Goal: Transaction & Acquisition: Purchase product/service

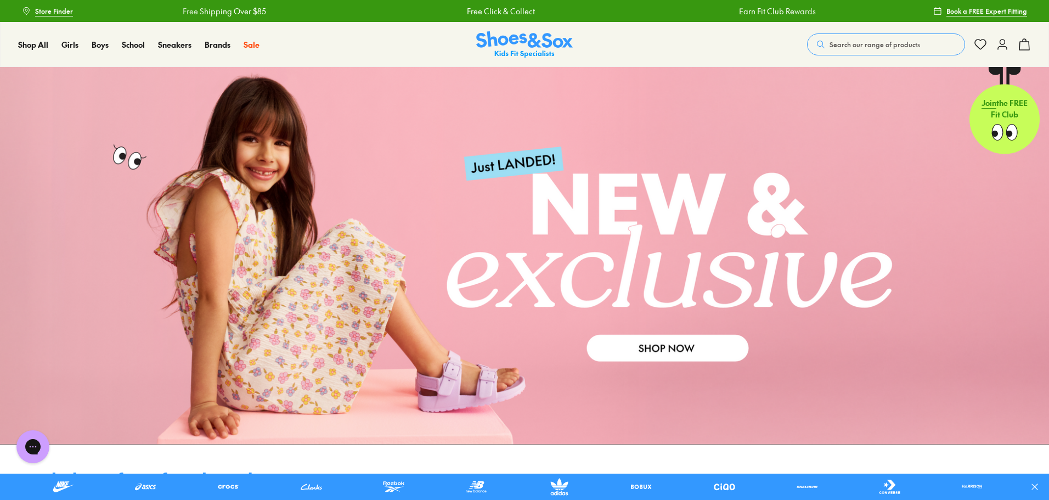
click at [1005, 43] on use at bounding box center [1002, 45] width 9 height 10
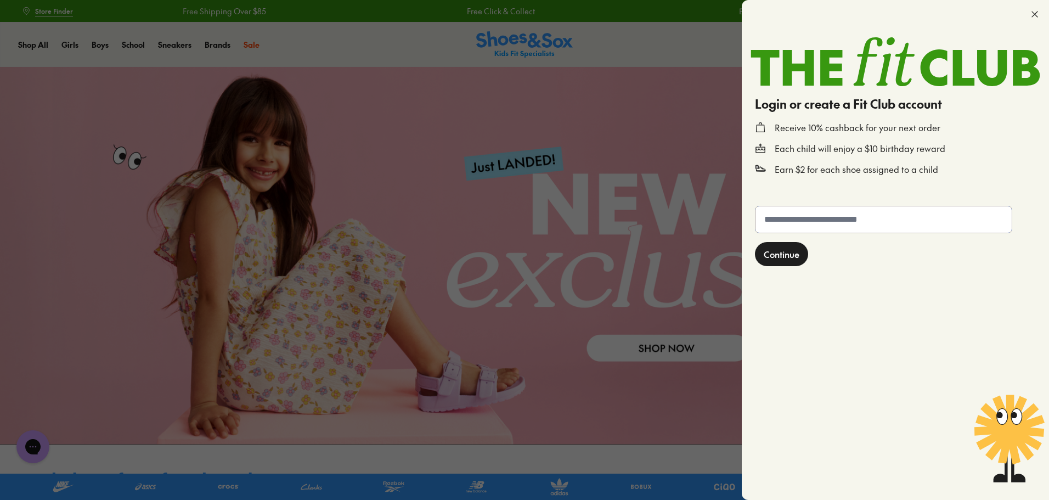
click at [838, 219] on input "text" at bounding box center [884, 219] width 256 height 26
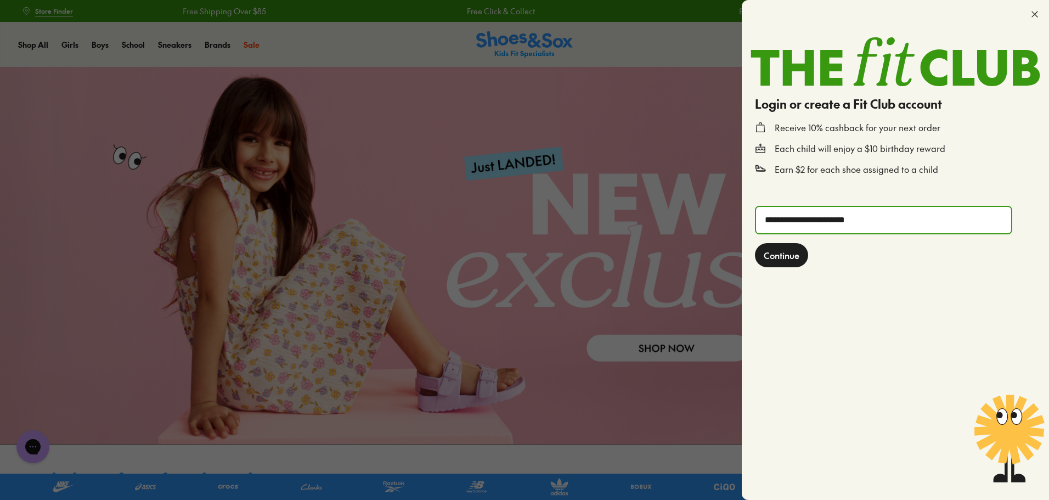
type input "**********"
click at [755, 243] on button "Continue" at bounding box center [781, 255] width 53 height 24
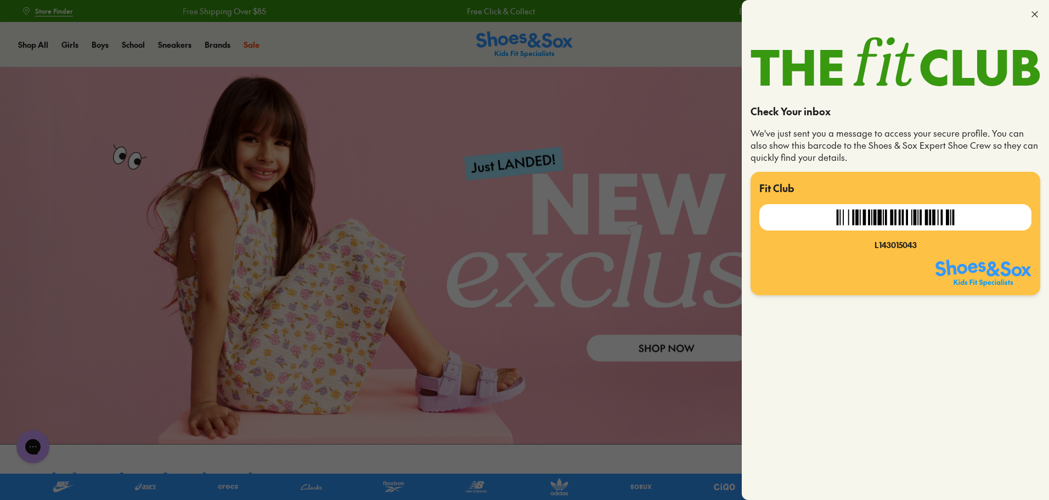
click at [1037, 10] on icon at bounding box center [1034, 14] width 11 height 11
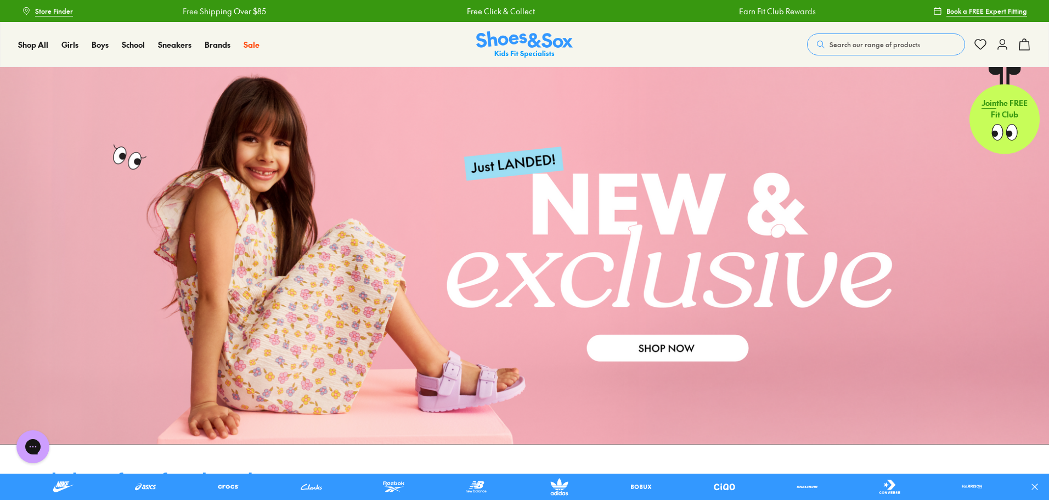
click at [1006, 37] on button at bounding box center [1002, 44] width 13 height 24
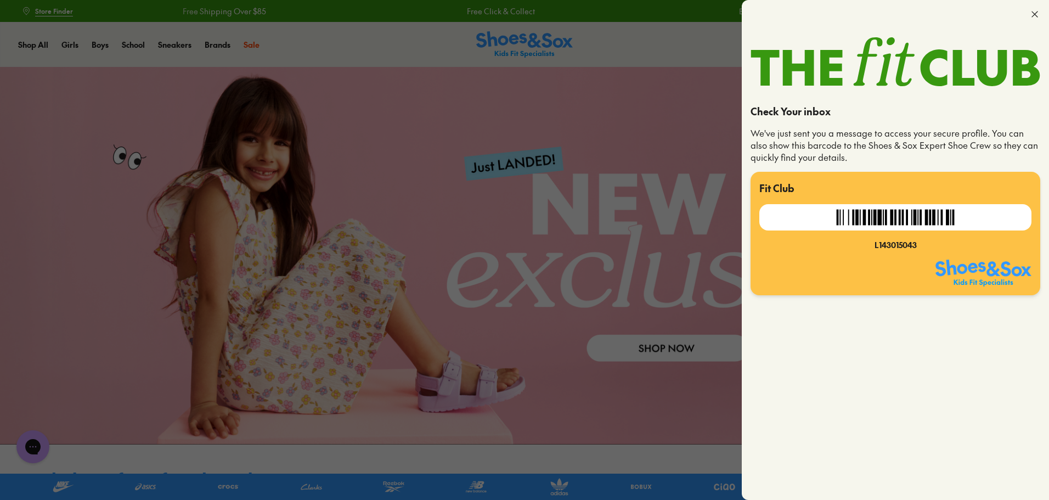
drag, startPoint x: 622, startPoint y: 110, endPoint x: 753, endPoint y: 0, distance: 170.6
click at [625, 104] on div at bounding box center [524, 250] width 1049 height 500
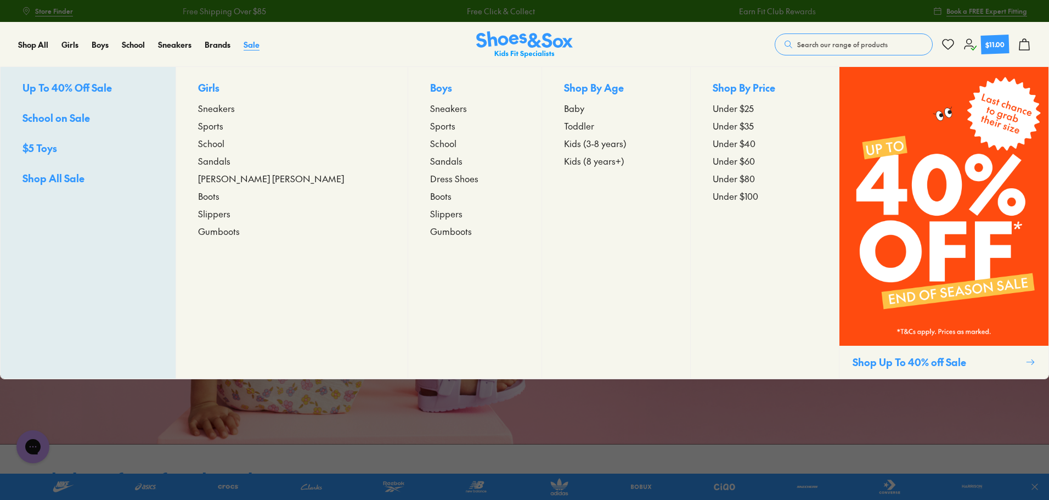
click at [252, 42] on span "Sale" at bounding box center [252, 44] width 16 height 11
click at [430, 112] on span "Sneakers" at bounding box center [448, 108] width 37 height 13
click at [430, 111] on span "Sneakers" at bounding box center [448, 108] width 37 height 13
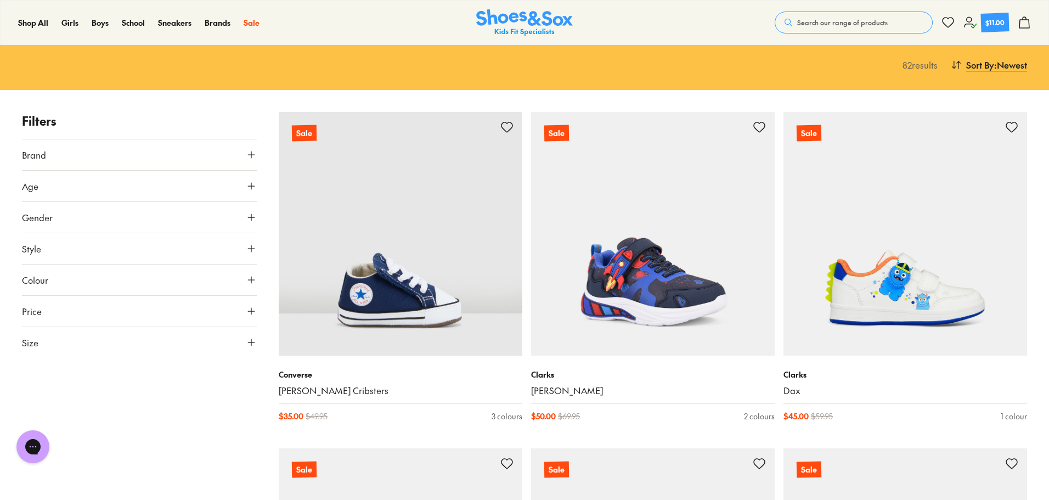
click at [246, 336] on button "Size" at bounding box center [139, 342] width 235 height 31
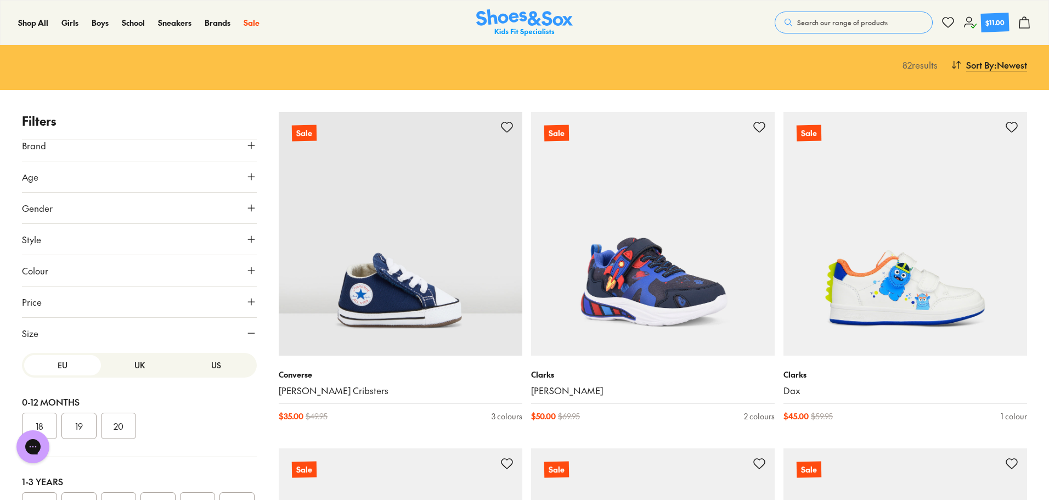
scroll to position [18, 0]
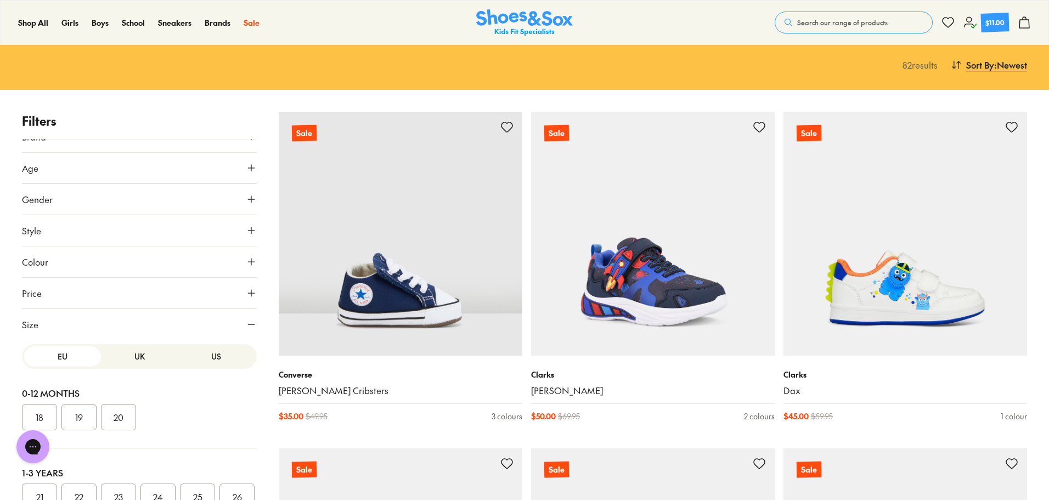
click at [202, 357] on button "US" at bounding box center [216, 356] width 77 height 20
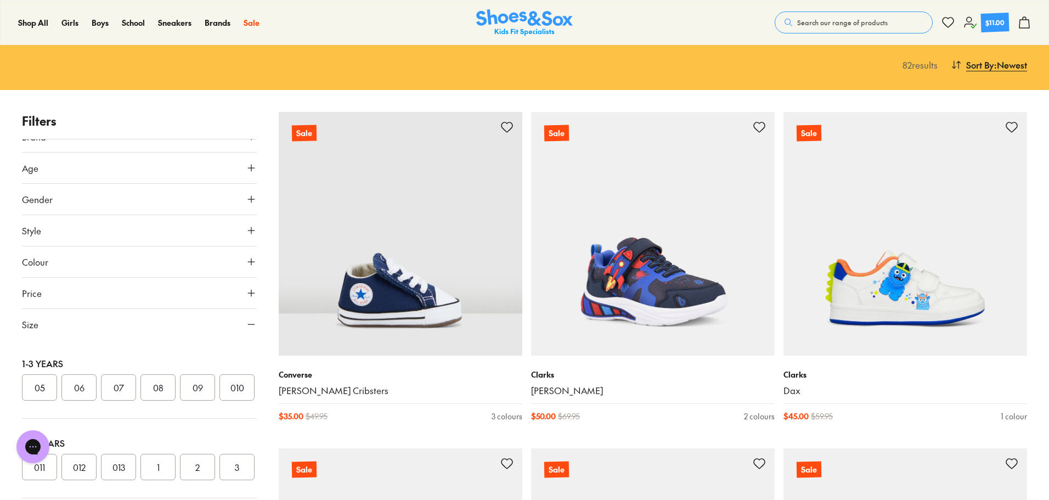
scroll to position [110, 0]
click at [219, 400] on button "010" at bounding box center [236, 387] width 35 height 26
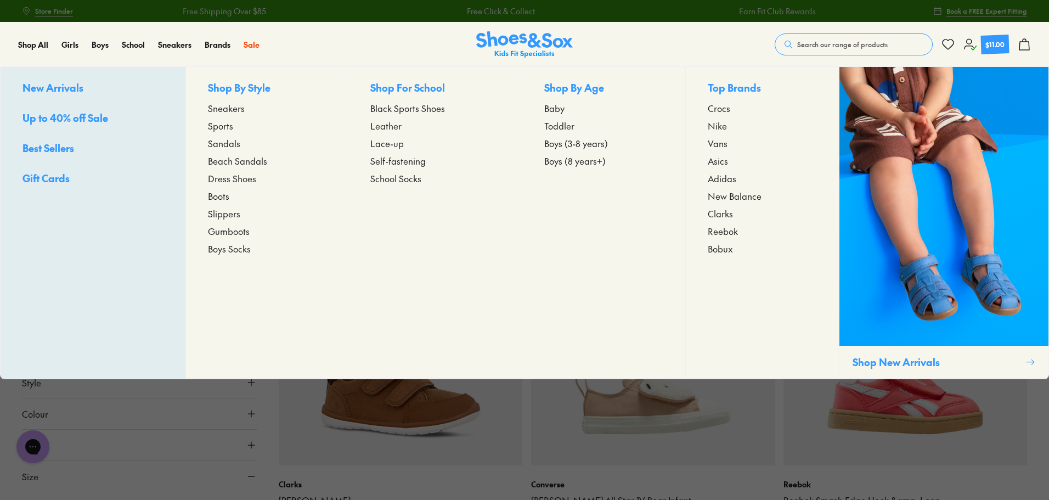
click at [221, 106] on span "Sneakers" at bounding box center [226, 108] width 37 height 13
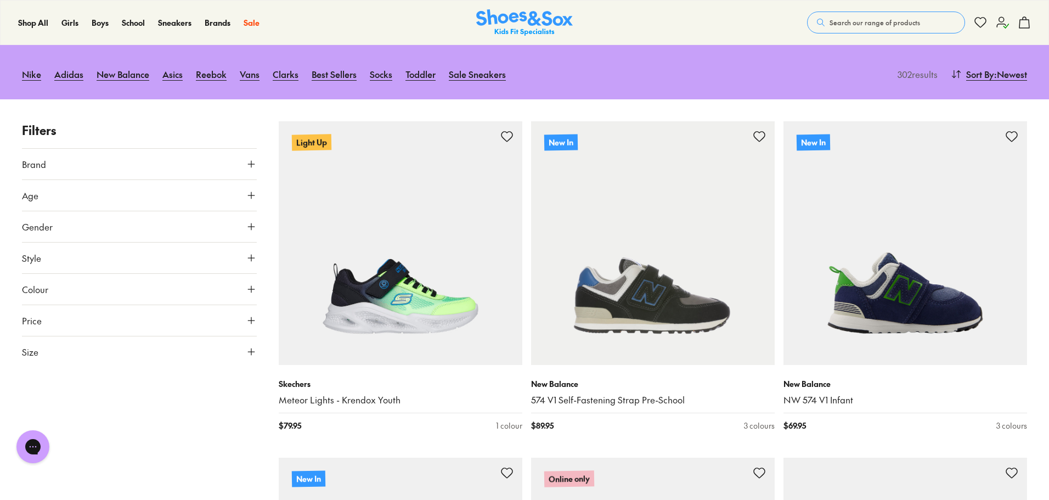
click at [234, 346] on button "Size" at bounding box center [139, 351] width 235 height 31
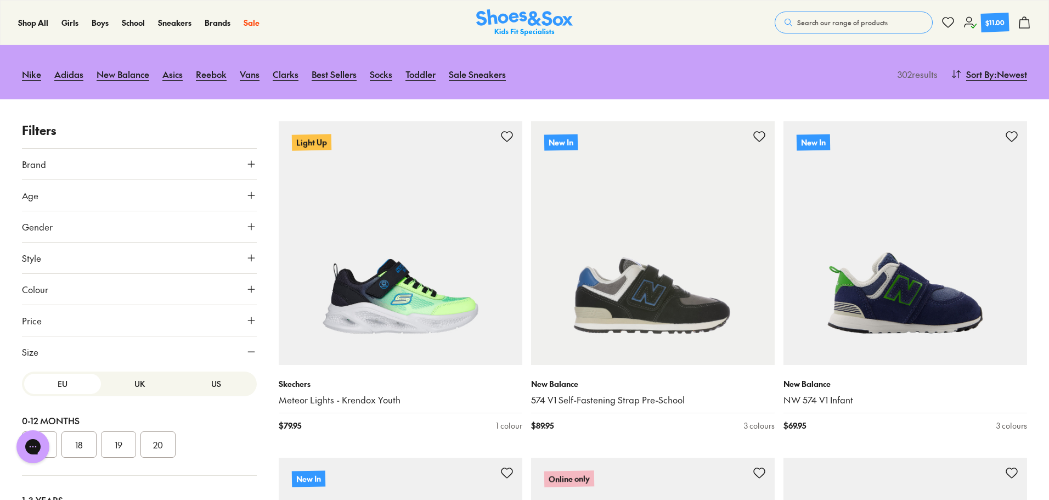
scroll to position [18, 0]
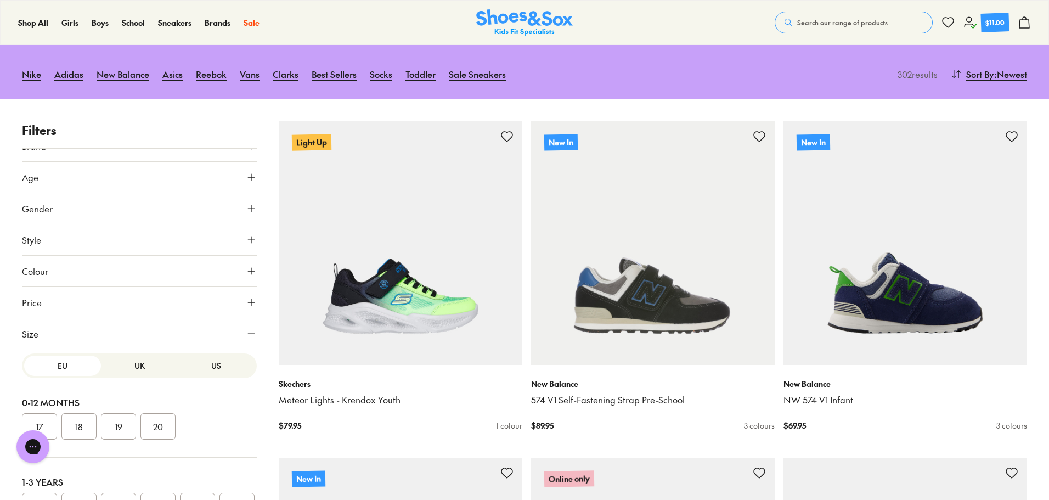
click at [219, 368] on button "US" at bounding box center [216, 366] width 77 height 20
click at [219, 354] on button "010" at bounding box center [236, 341] width 35 height 26
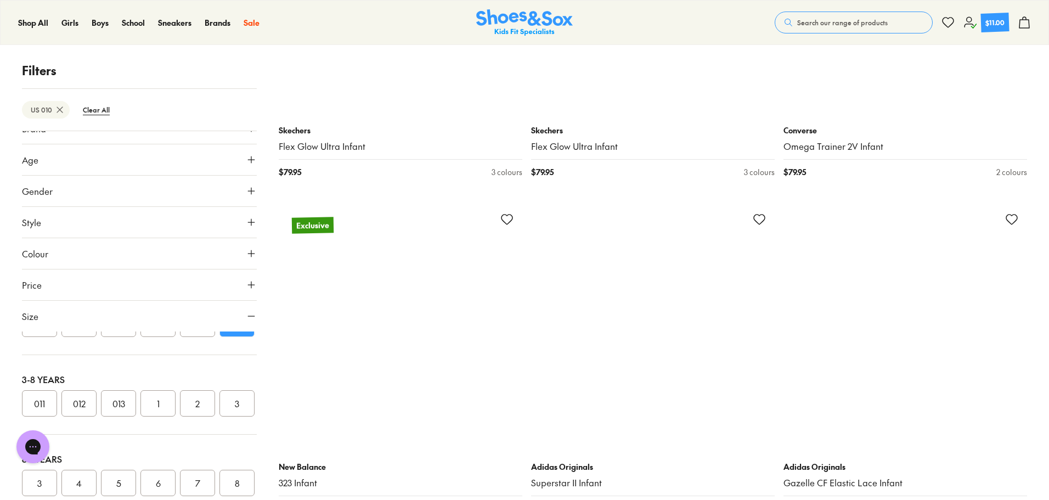
scroll to position [3073, 0]
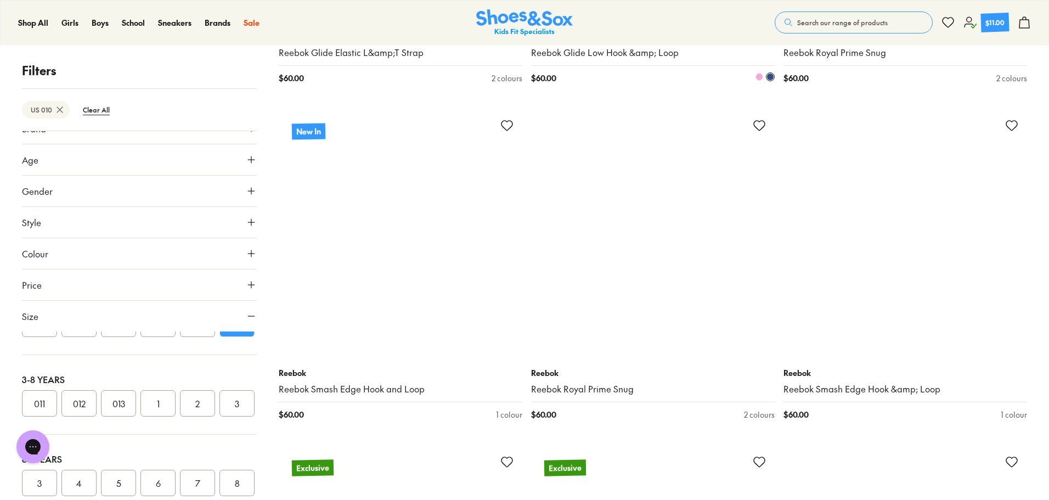
scroll to position [6529, 0]
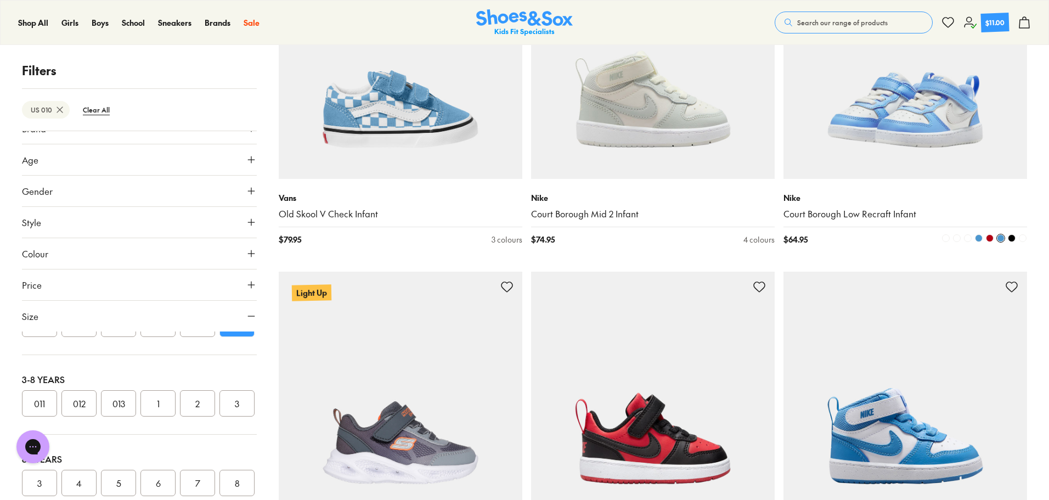
scroll to position [4335, 0]
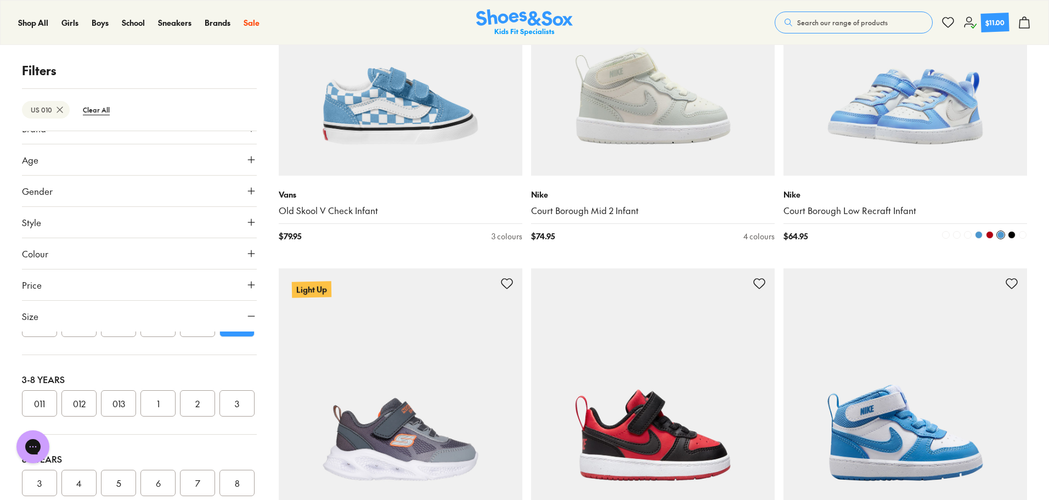
click at [860, 161] on img at bounding box center [906, 54] width 244 height 244
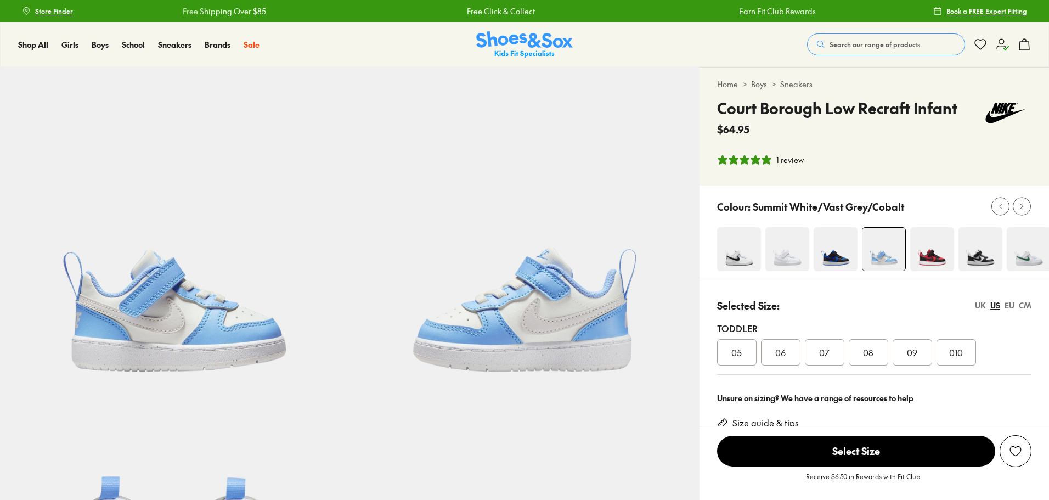
click at [956, 321] on div "Toddler 05 06 07 08 09 010" at bounding box center [874, 344] width 314 height 62
select select "*"
click at [958, 350] on span "010" at bounding box center [956, 352] width 14 height 13
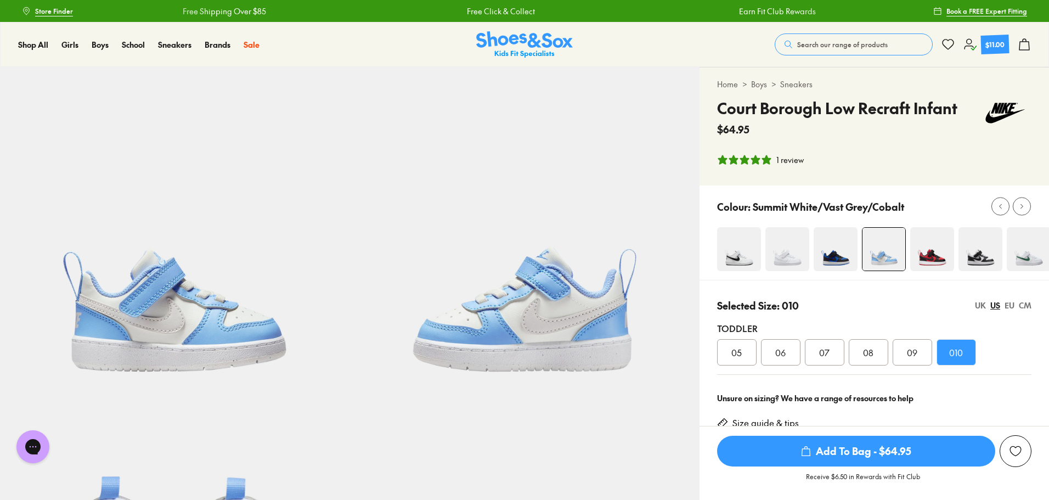
click at [875, 449] on span "Add To Bag - $64.95" at bounding box center [856, 451] width 278 height 31
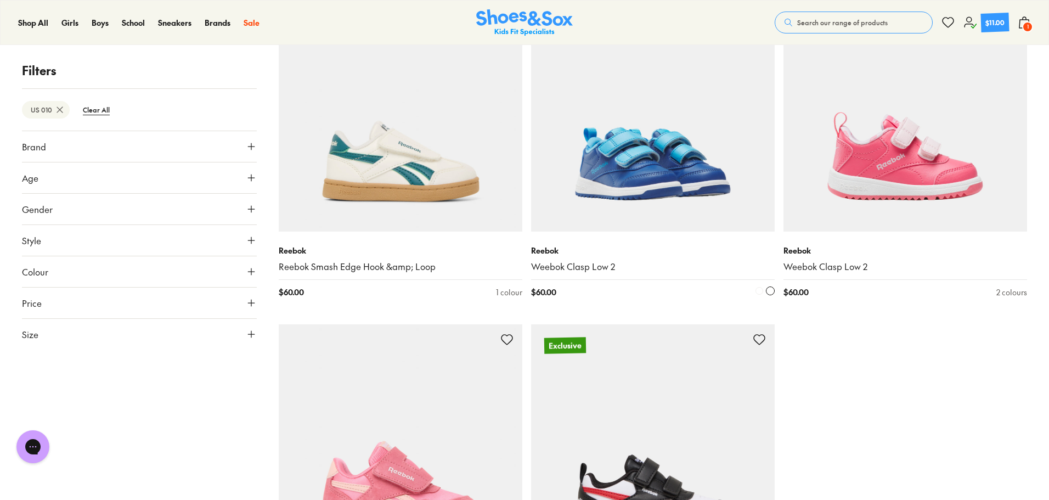
scroll to position [3376, 0]
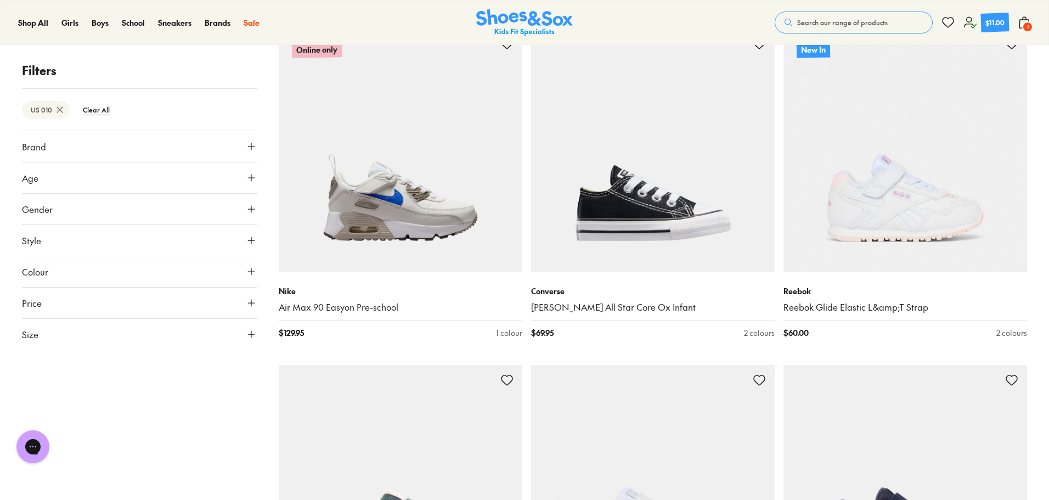
scroll to position [2030, 0]
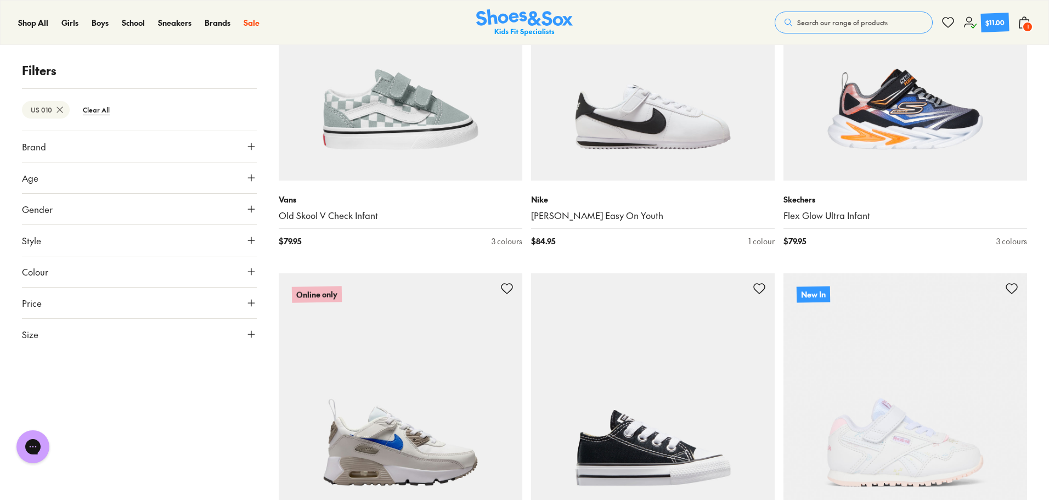
click at [99, 150] on button "Brand" at bounding box center [139, 146] width 235 height 31
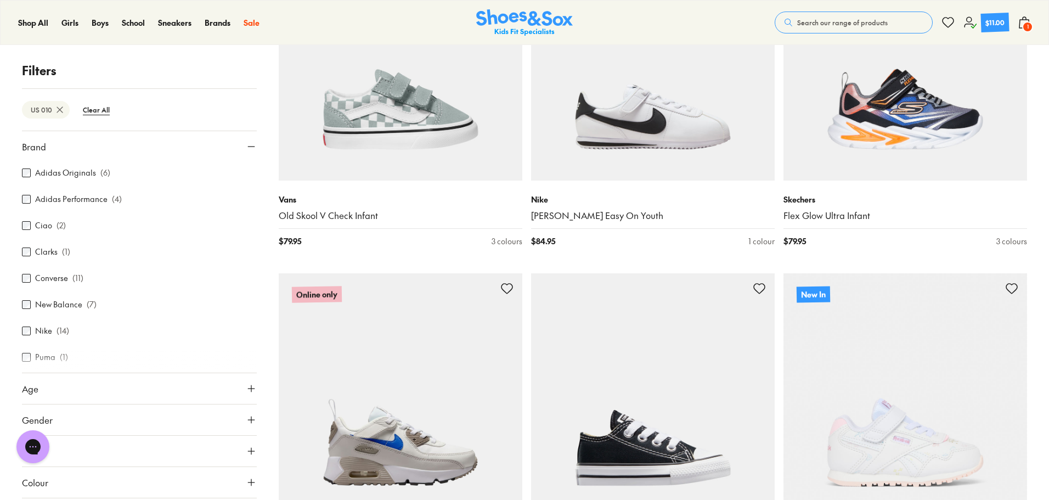
click at [39, 331] on label "Nike" at bounding box center [43, 331] width 17 height 12
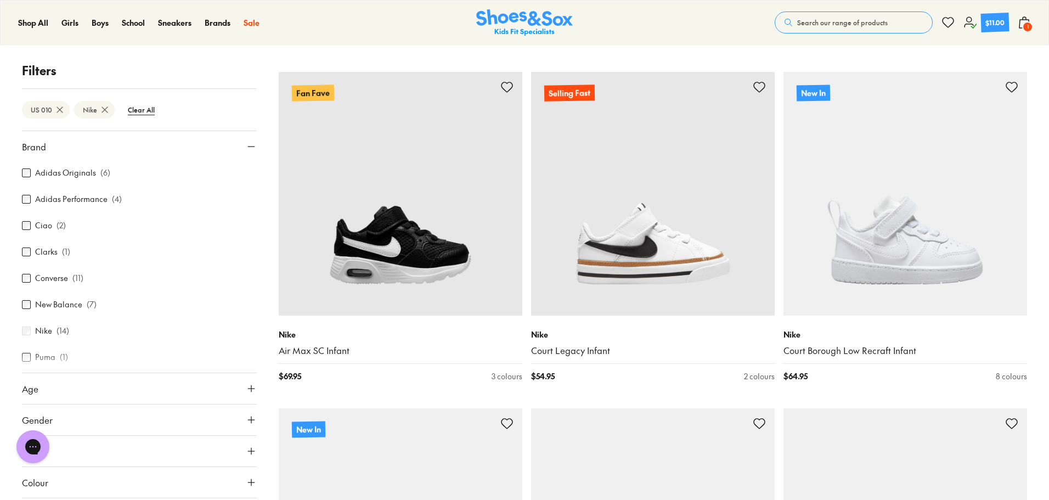
scroll to position [658, 0]
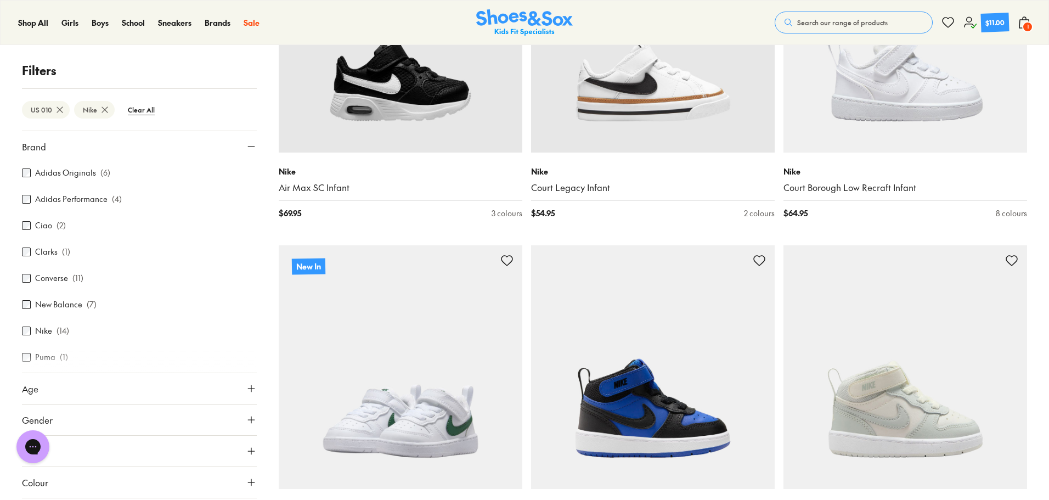
click at [397, 357] on img at bounding box center [401, 367] width 244 height 244
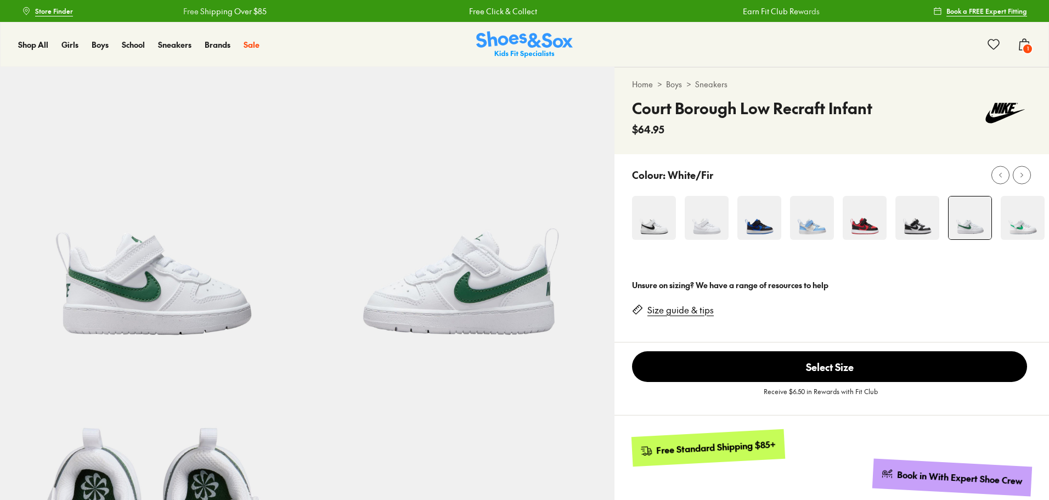
select select "*"
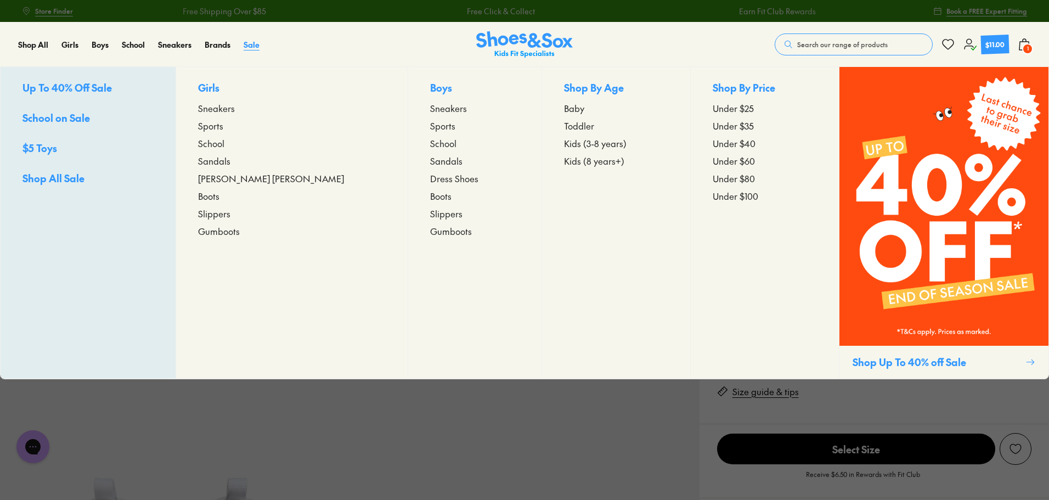
click at [247, 43] on span "Sale" at bounding box center [252, 44] width 16 height 11
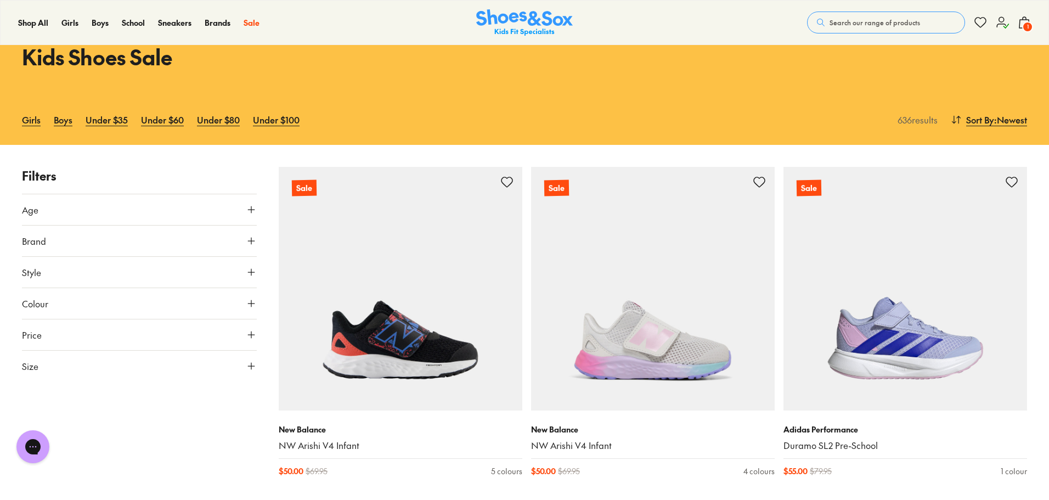
click at [122, 367] on button "Size" at bounding box center [139, 366] width 235 height 31
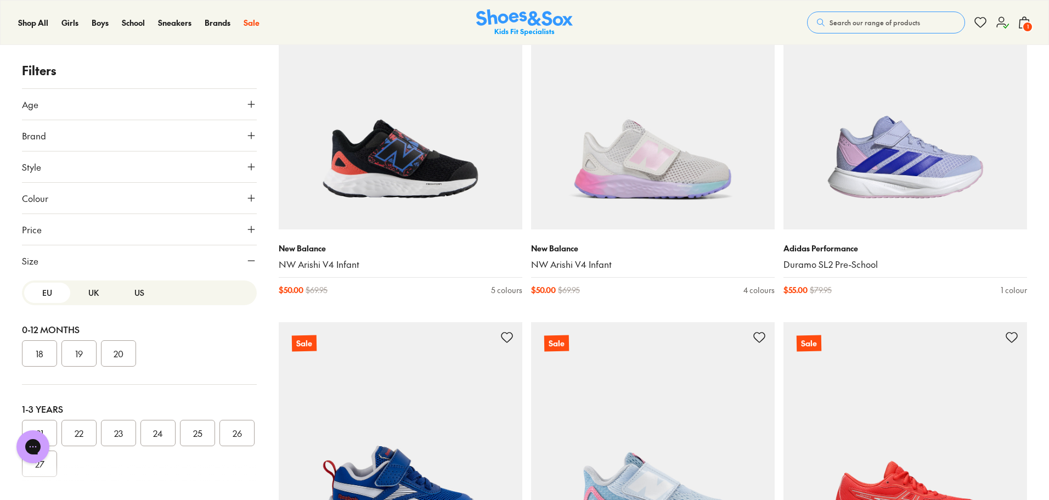
scroll to position [329, 0]
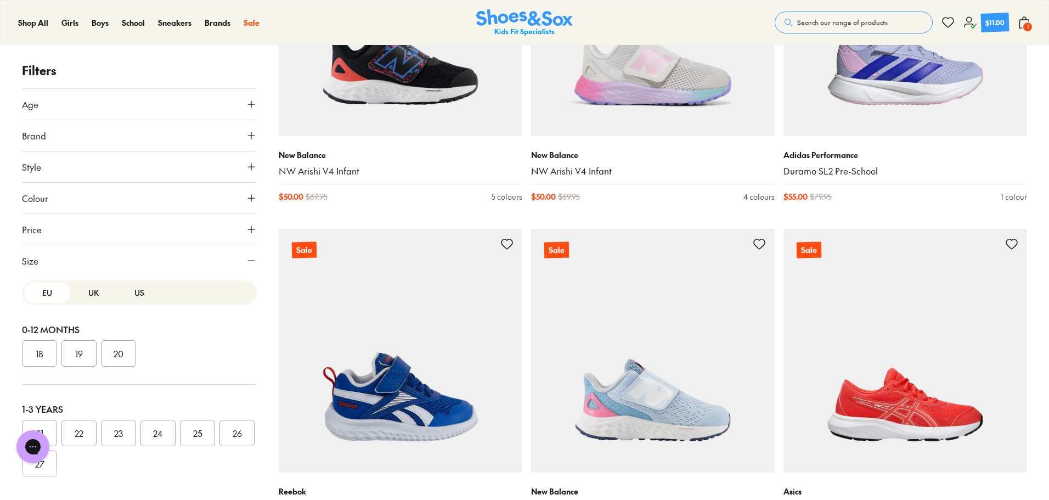
click at [141, 292] on button "US" at bounding box center [139, 293] width 46 height 20
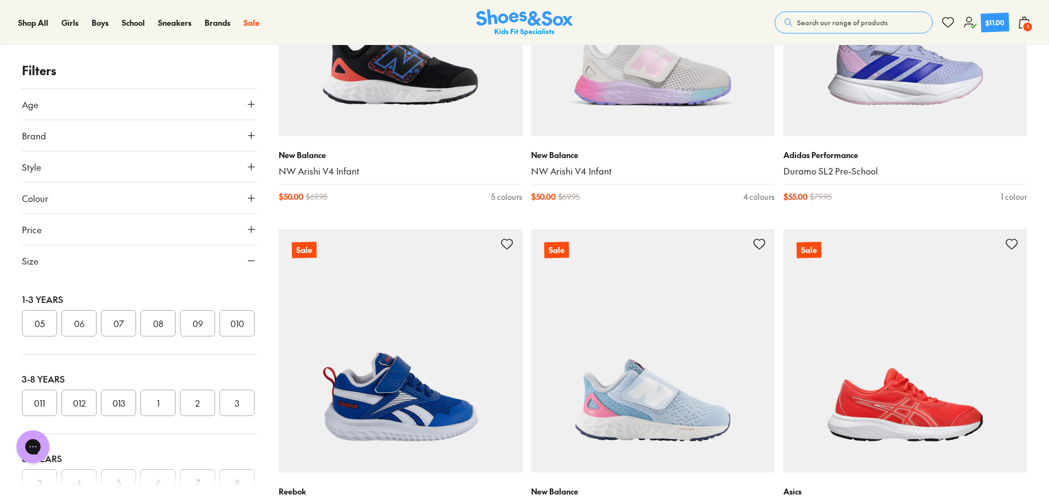
scroll to position [165, 0]
click at [32, 361] on button "011" at bounding box center [39, 348] width 35 height 26
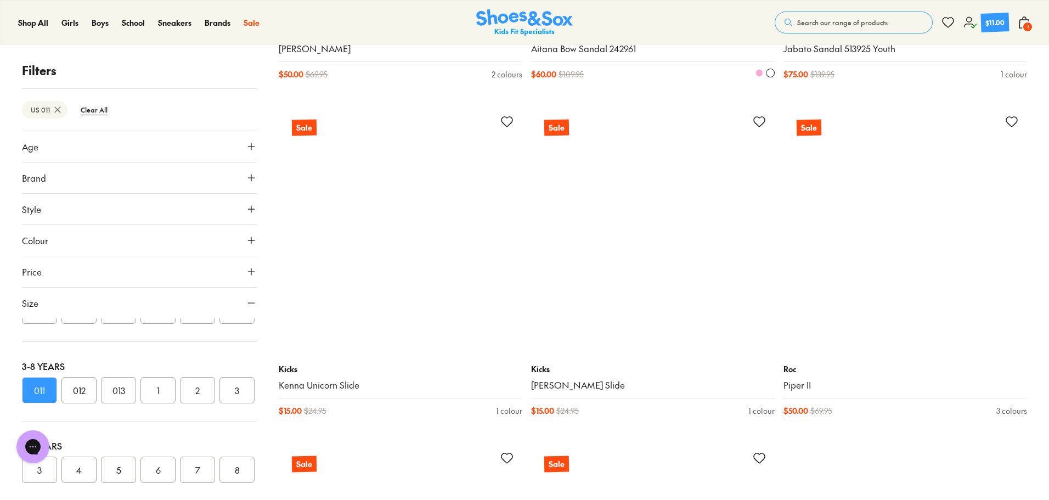
scroll to position [3581, 0]
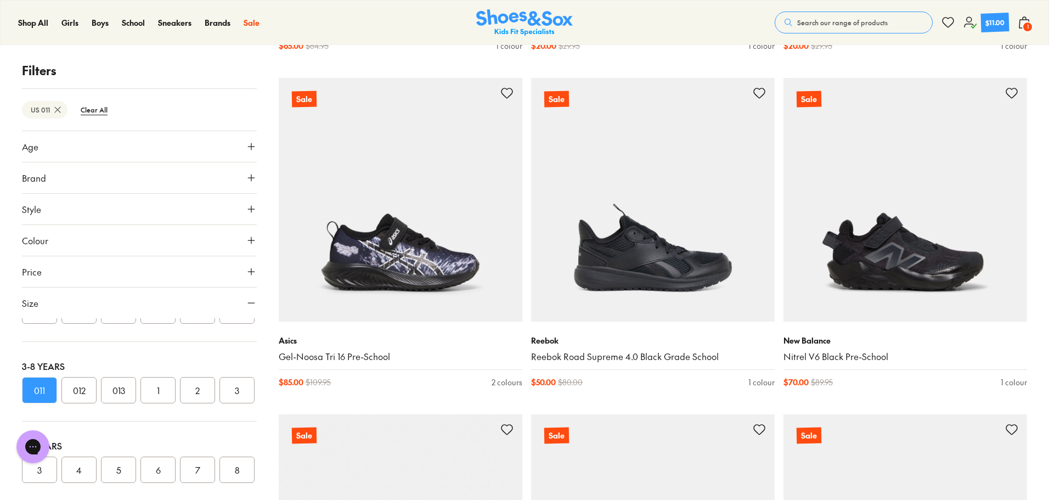
scroll to position [5117, 0]
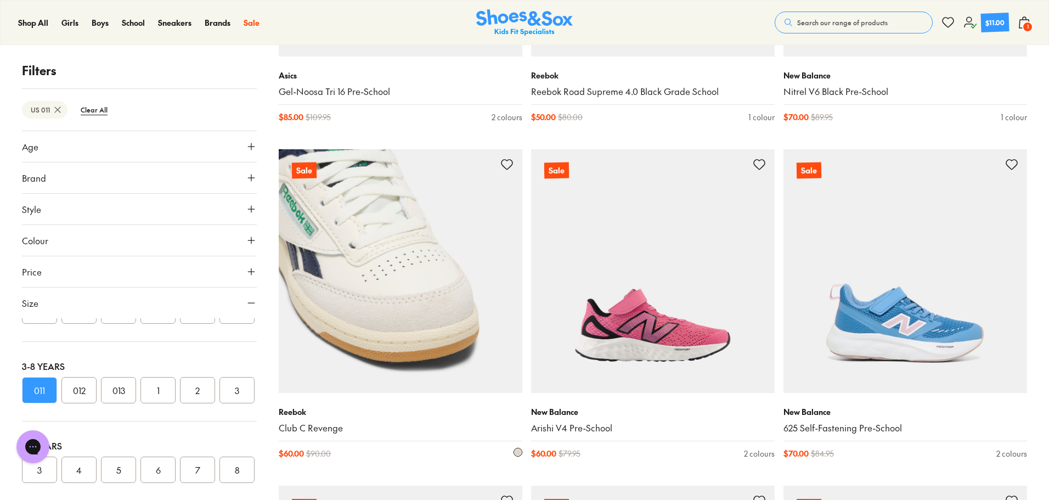
click at [463, 274] on img at bounding box center [401, 271] width 244 height 244
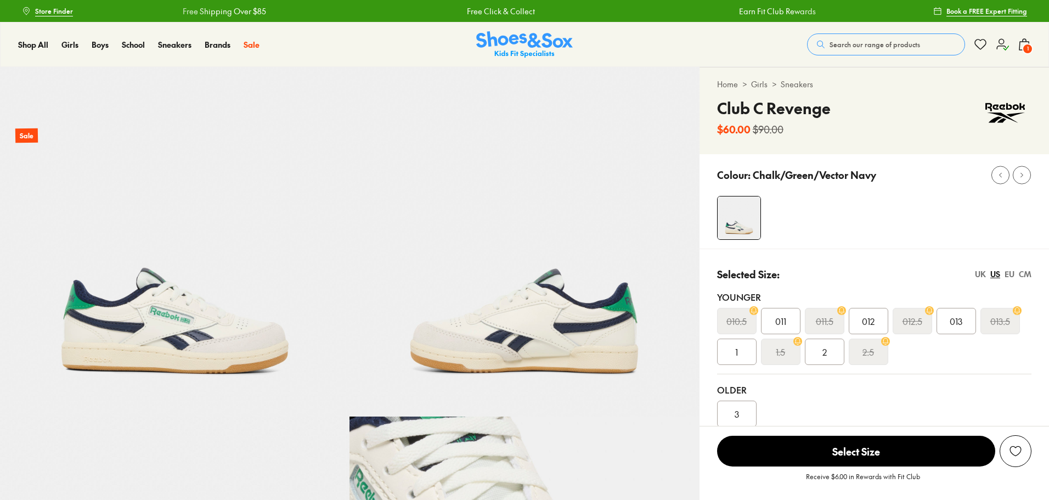
select select "*"
click at [786, 324] on span "011" at bounding box center [780, 320] width 11 height 13
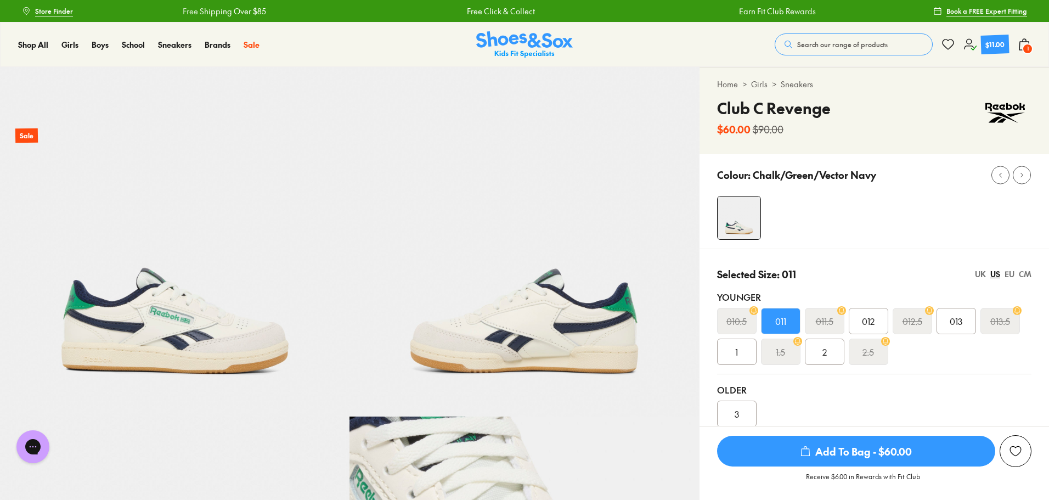
click at [846, 452] on span "Add To Bag - $60.00" at bounding box center [856, 451] width 278 height 31
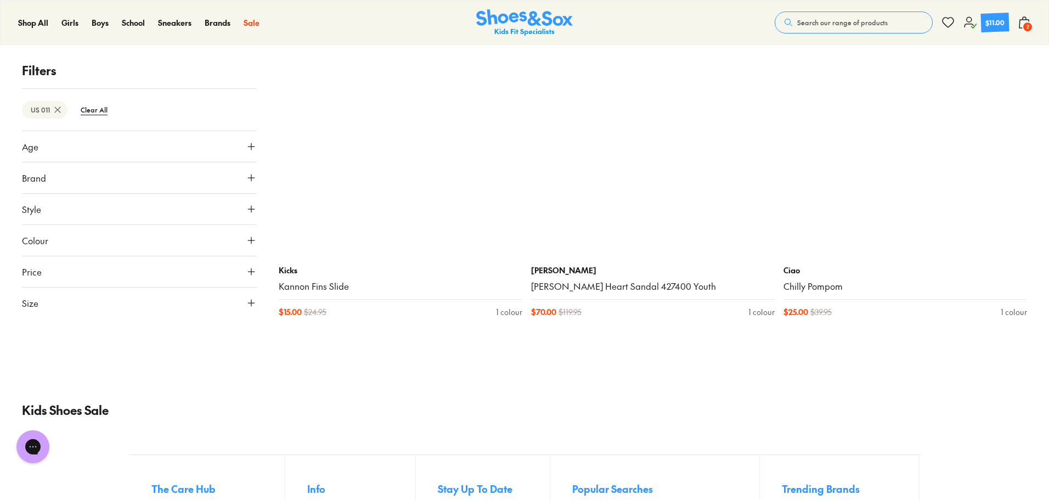
scroll to position [6343, 0]
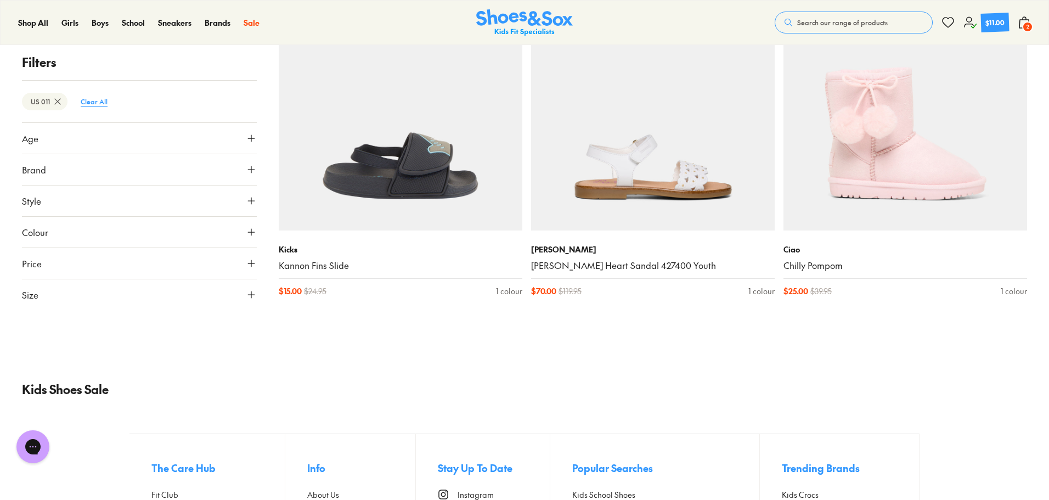
click at [92, 103] on btn "Clear All" at bounding box center [94, 102] width 44 height 20
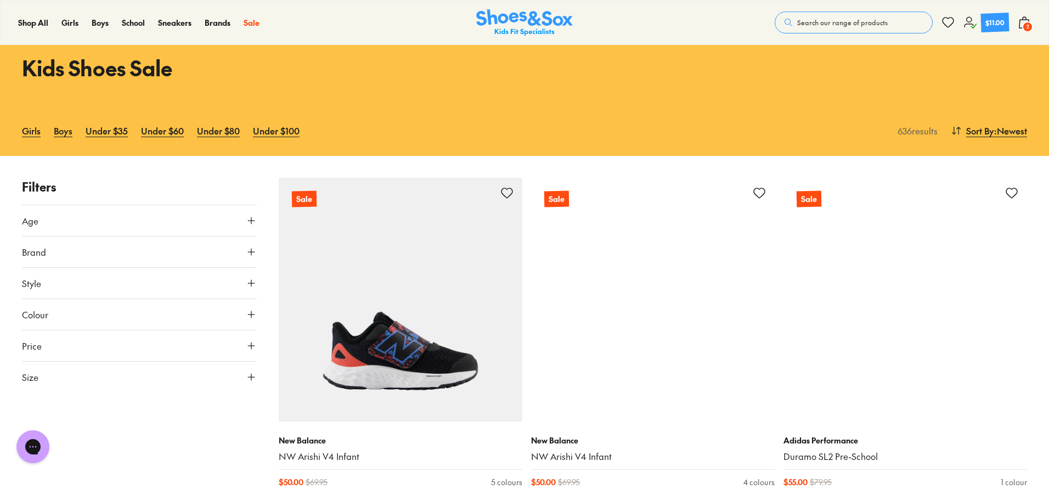
scroll to position [110, 0]
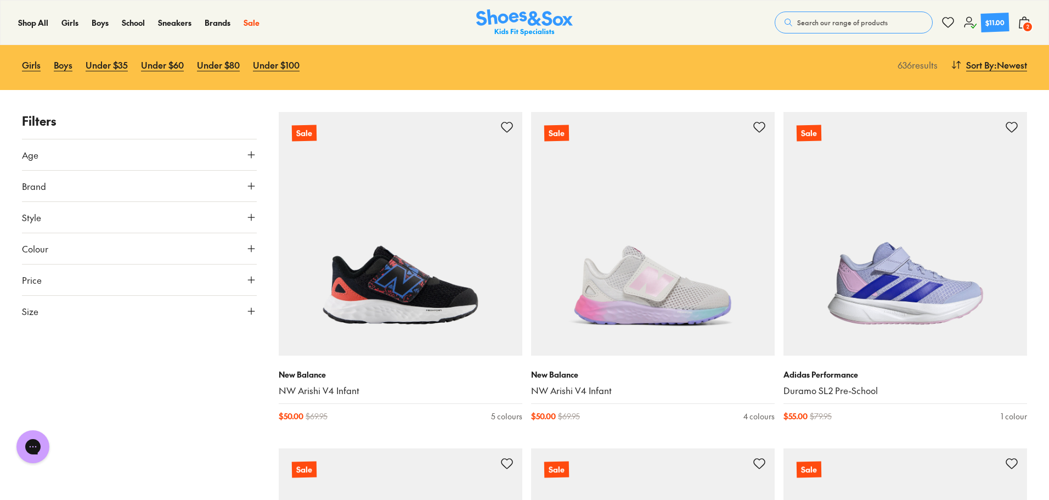
click at [44, 313] on button "Size" at bounding box center [139, 311] width 235 height 31
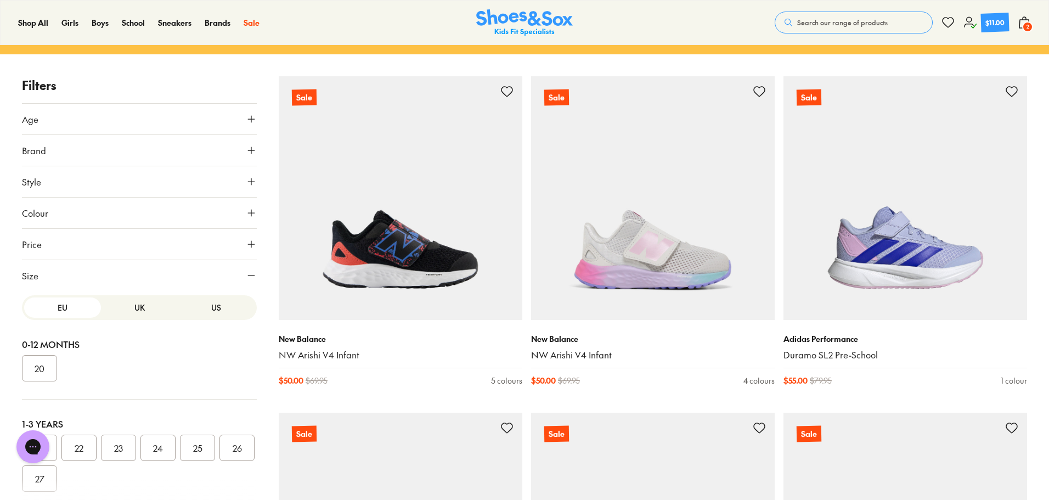
scroll to position [165, 0]
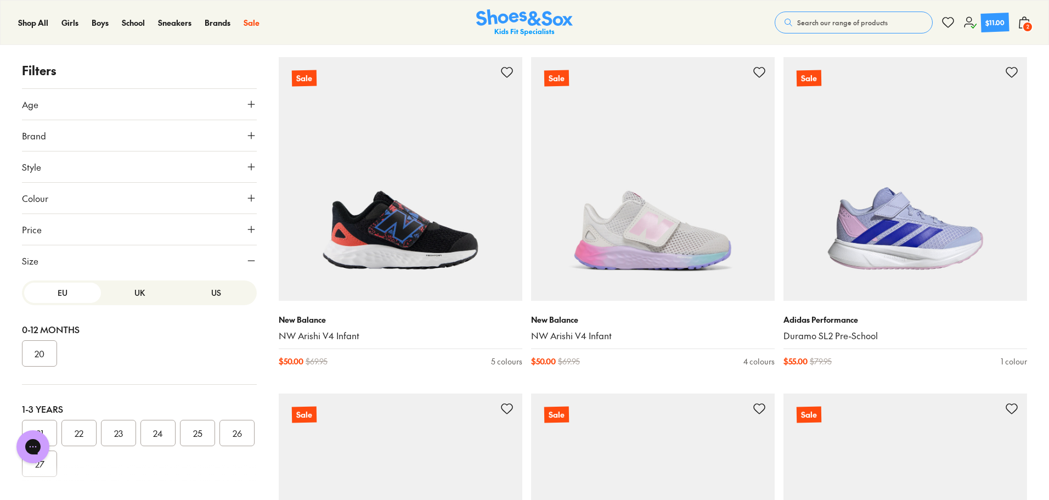
click at [210, 296] on button "US" at bounding box center [216, 293] width 77 height 20
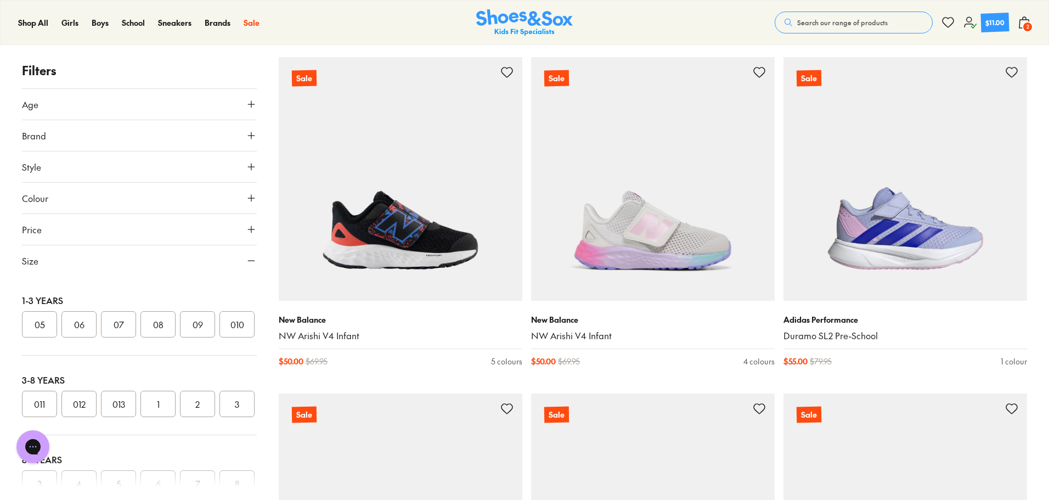
scroll to position [110, 0]
click at [219, 336] on button "010" at bounding box center [236, 323] width 35 height 26
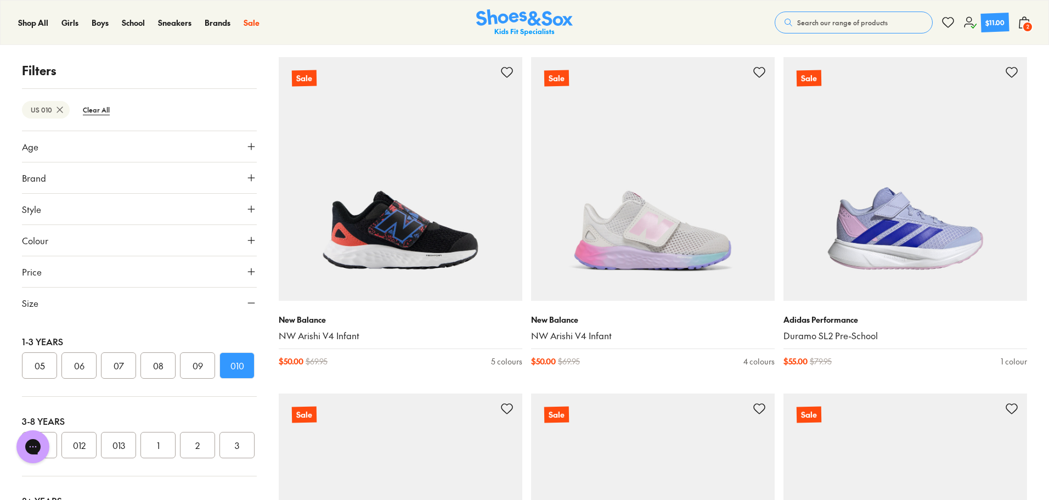
scroll to position [60, 0]
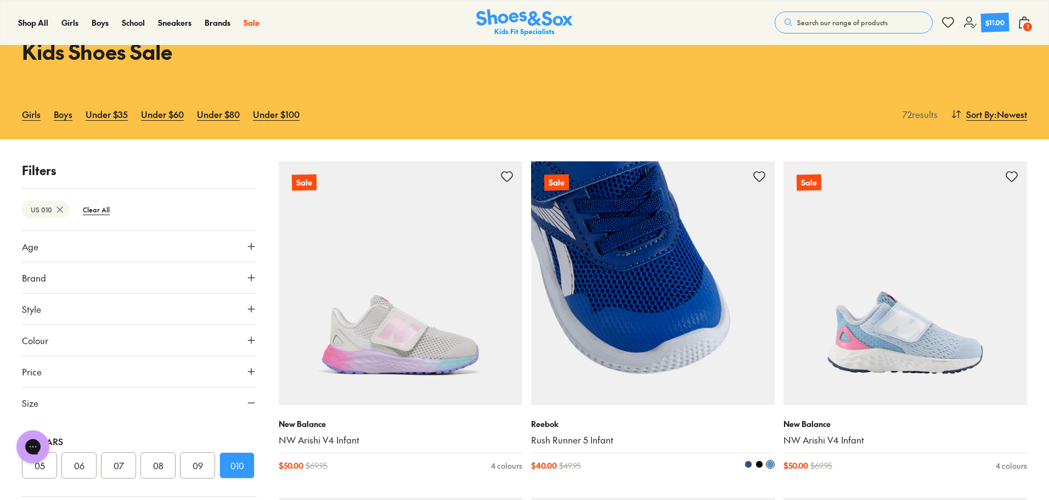
click at [735, 313] on img at bounding box center [653, 283] width 244 height 244
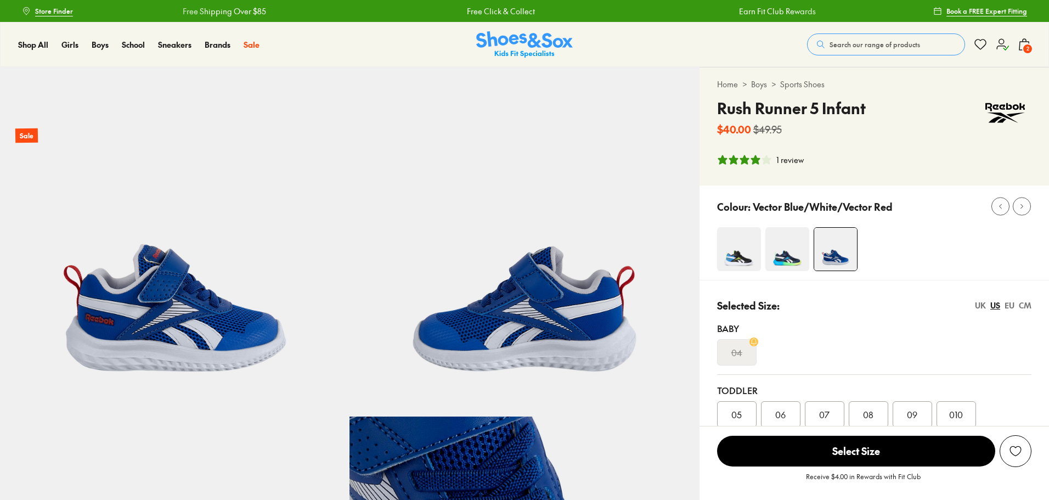
click at [962, 378] on div "Toddler 05 06 07 08 09 010" at bounding box center [874, 406] width 314 height 62
select select "*"
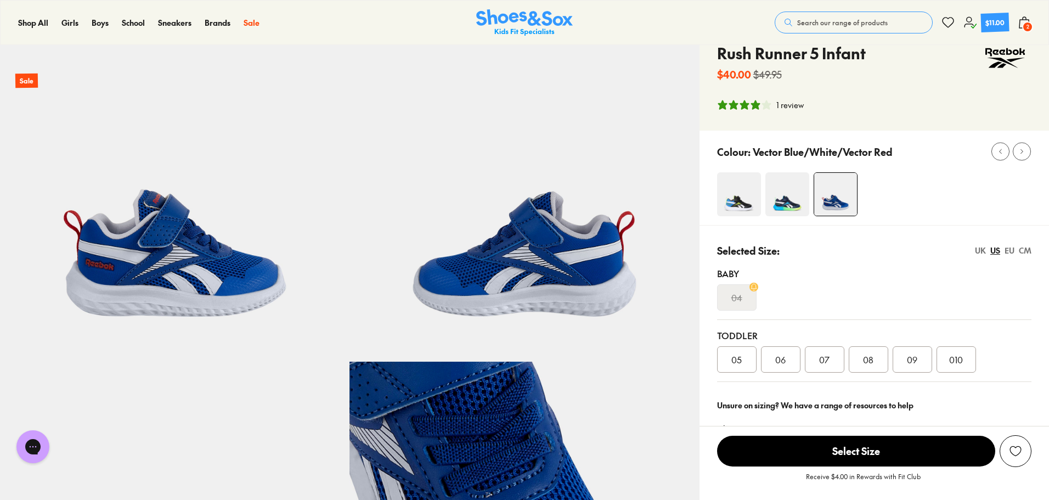
click at [955, 353] on span "010" at bounding box center [956, 359] width 14 height 13
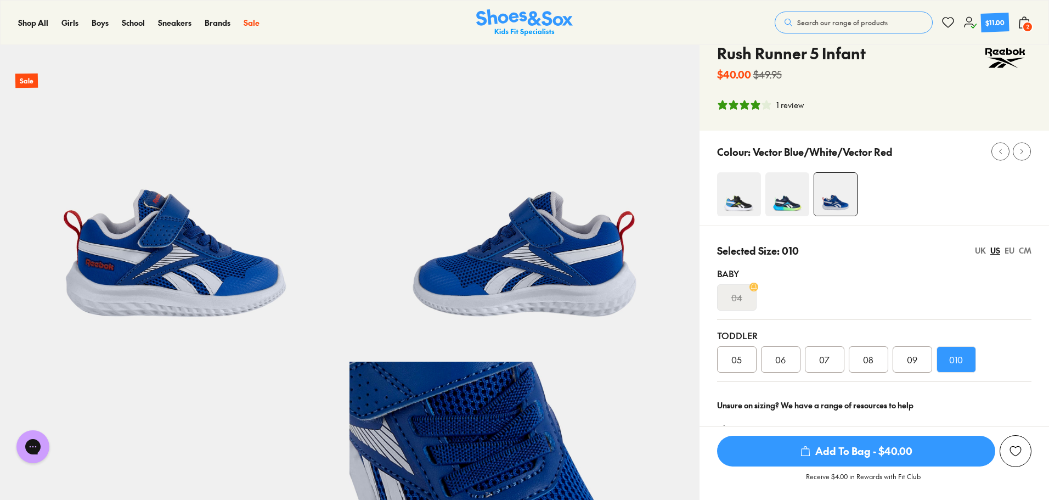
click at [906, 444] on span "Add To Bag - $40.00" at bounding box center [856, 451] width 278 height 31
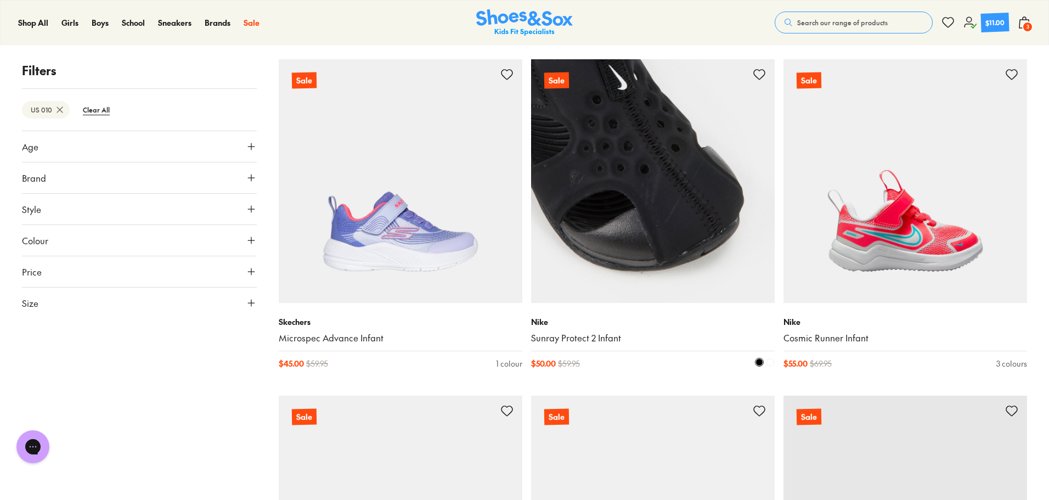
scroll to position [499, 0]
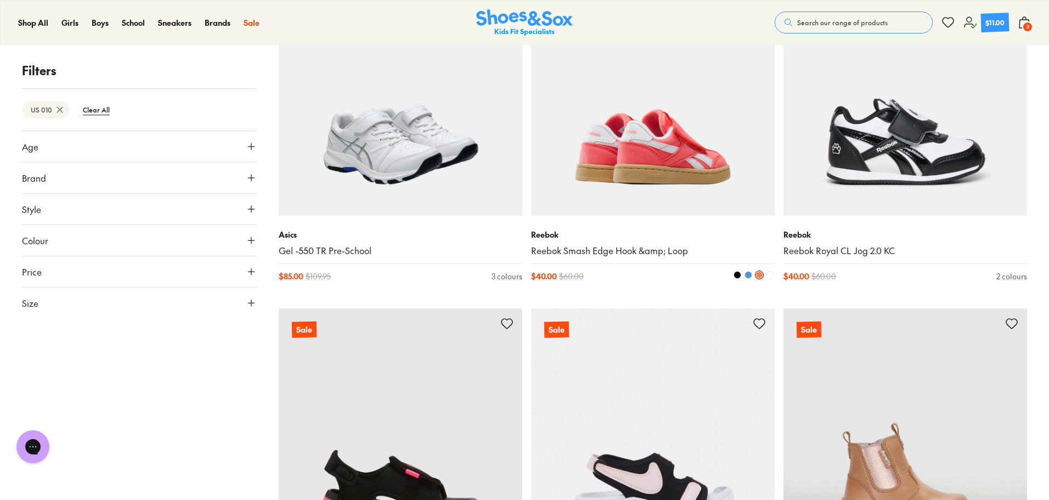
scroll to position [4340, 0]
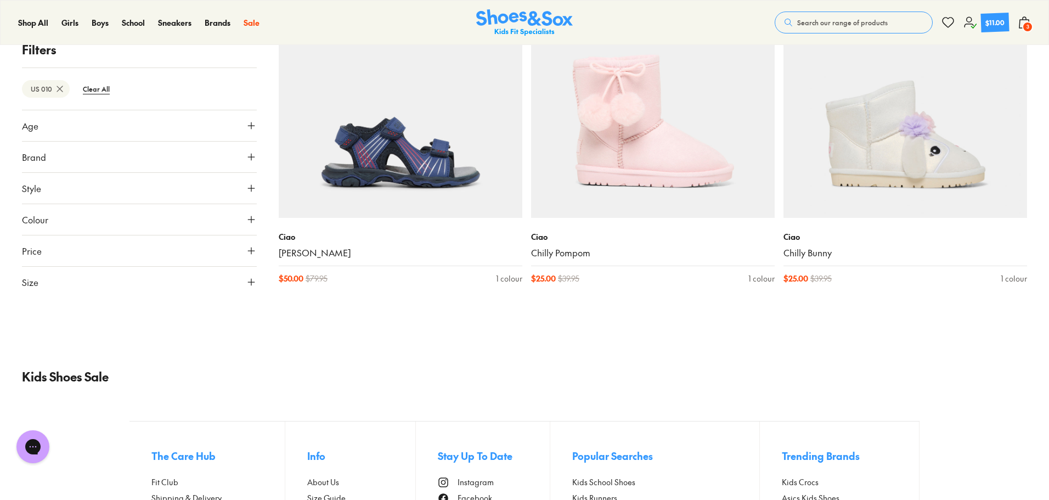
scroll to position [8126, 0]
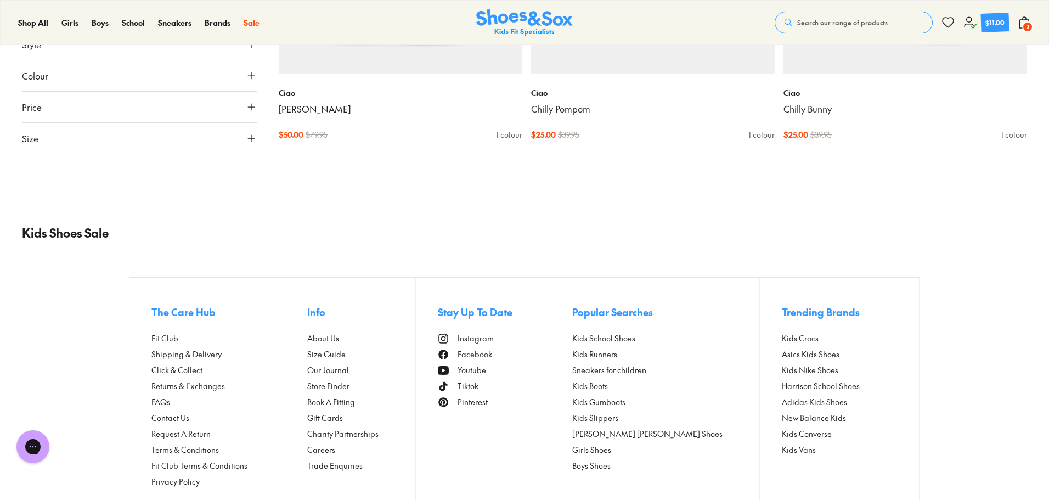
click at [1025, 25] on span "3" at bounding box center [1027, 26] width 11 height 11
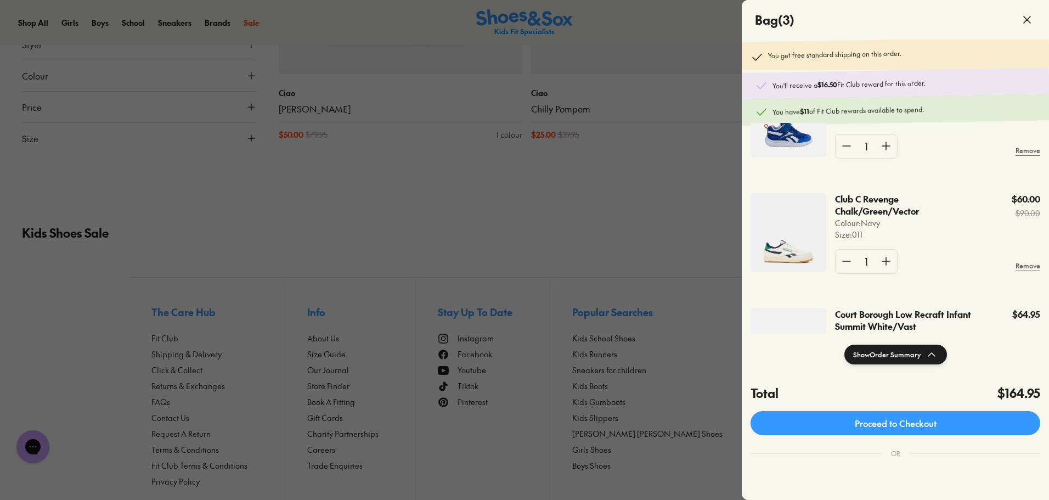
scroll to position [0, 0]
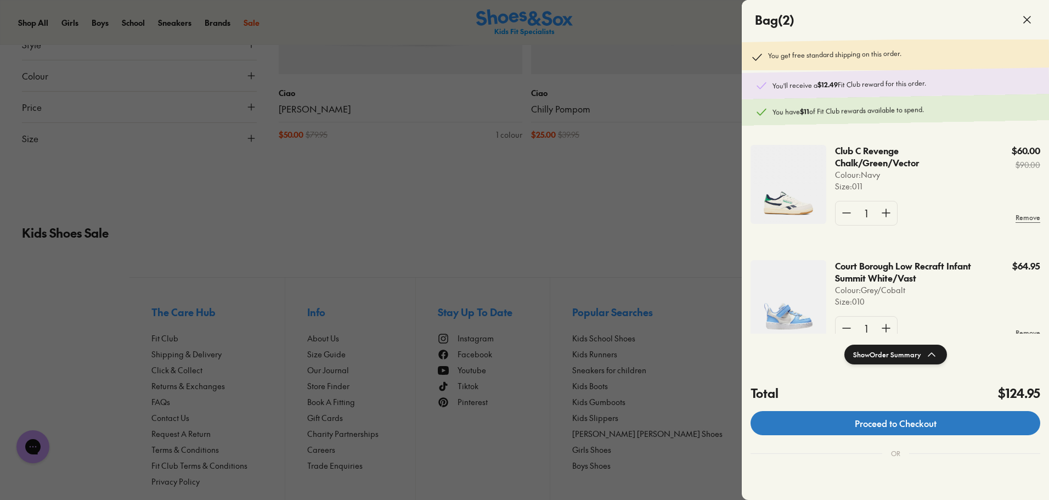
click at [893, 425] on link "Proceed to Checkout" at bounding box center [896, 423] width 290 height 24
